Goal: Task Accomplishment & Management: Manage account settings

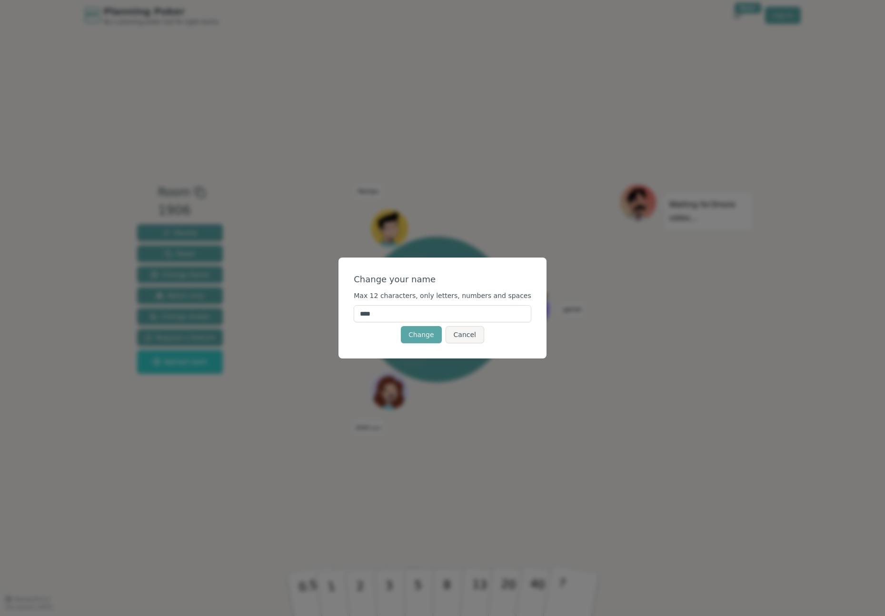
click at [398, 313] on input "****" at bounding box center [443, 313] width 178 height 17
type input "*"
click at [403, 316] on input "text" at bounding box center [443, 313] width 178 height 17
type input "*"
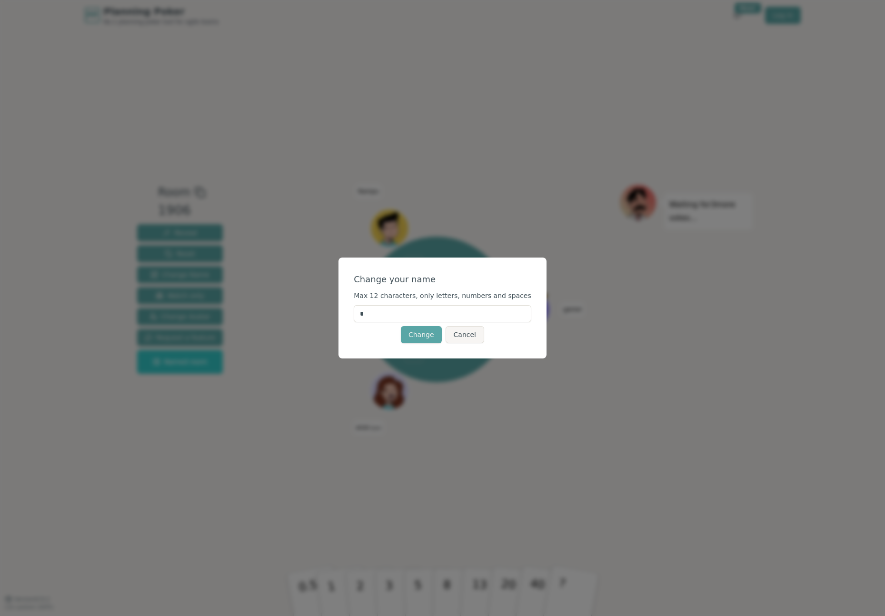
click at [407, 316] on input "*" at bounding box center [443, 313] width 178 height 17
type input "*"
click at [428, 337] on button "Change" at bounding box center [421, 334] width 41 height 17
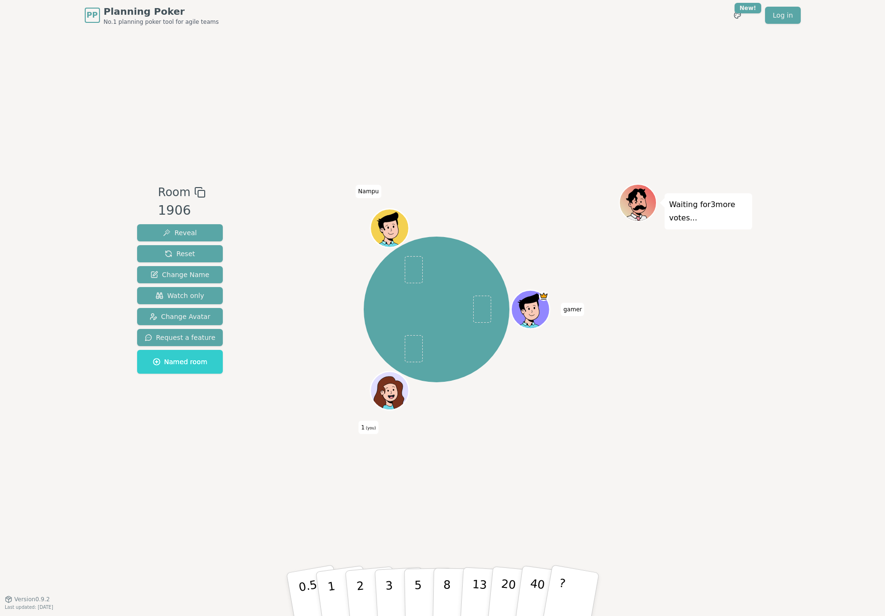
click at [742, 387] on div "Waiting for 3 more votes..." at bounding box center [685, 315] width 133 height 262
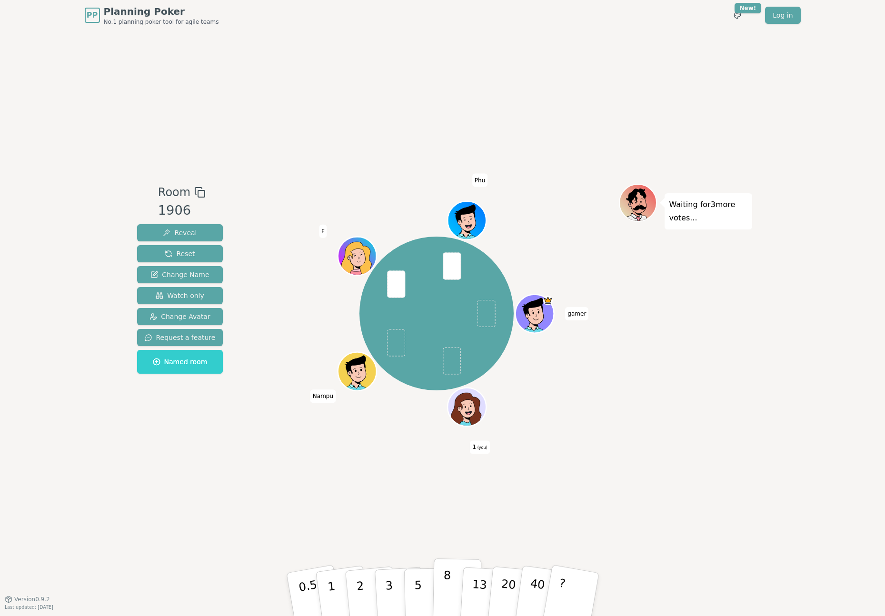
click at [442, 587] on button "8" at bounding box center [456, 594] width 49 height 72
